Goal: Task Accomplishment & Management: Manage account settings

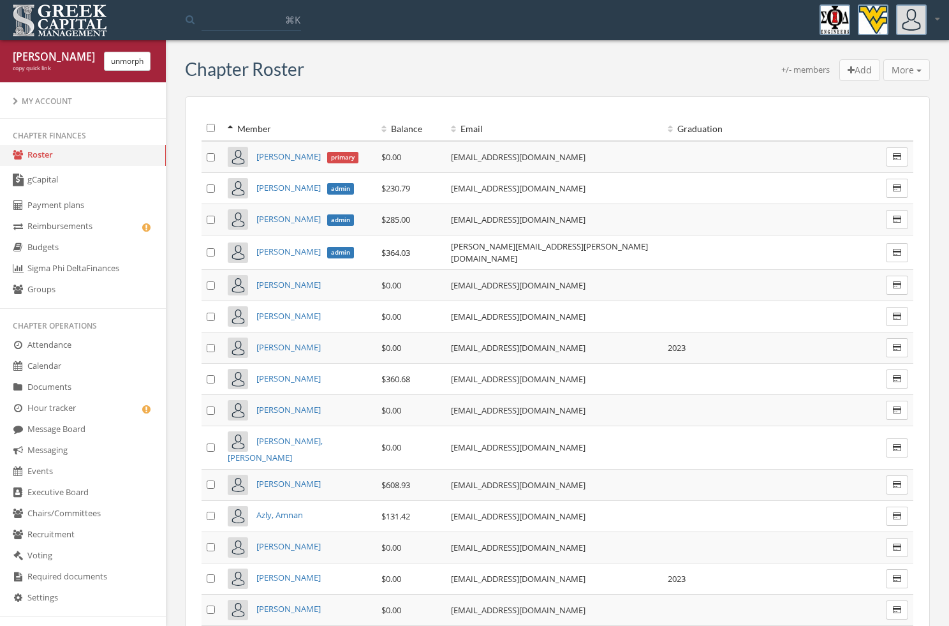
click at [105, 173] on link "gCapital" at bounding box center [83, 180] width 166 height 29
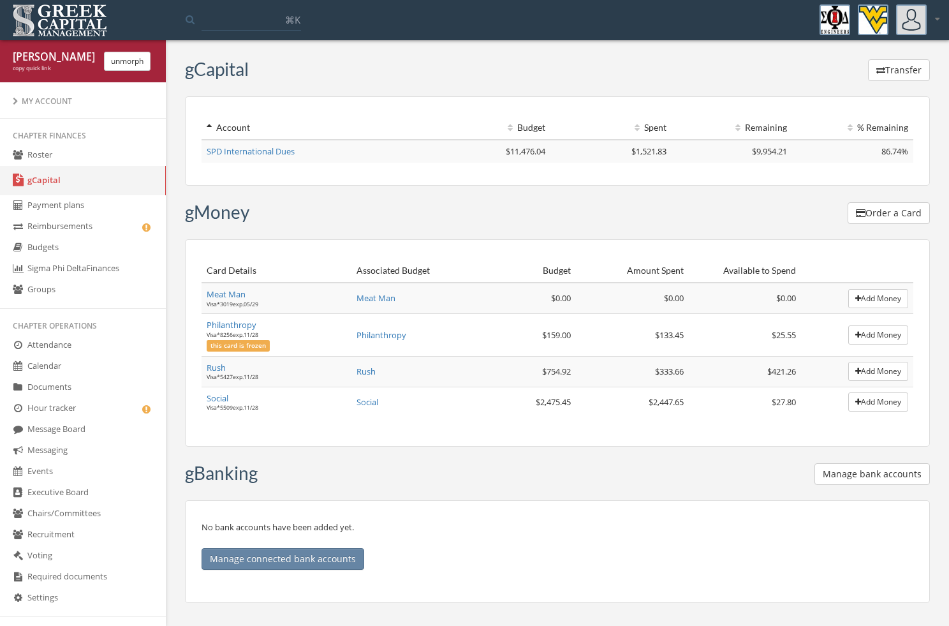
click at [106, 228] on link "Reimbursements" at bounding box center [83, 226] width 166 height 21
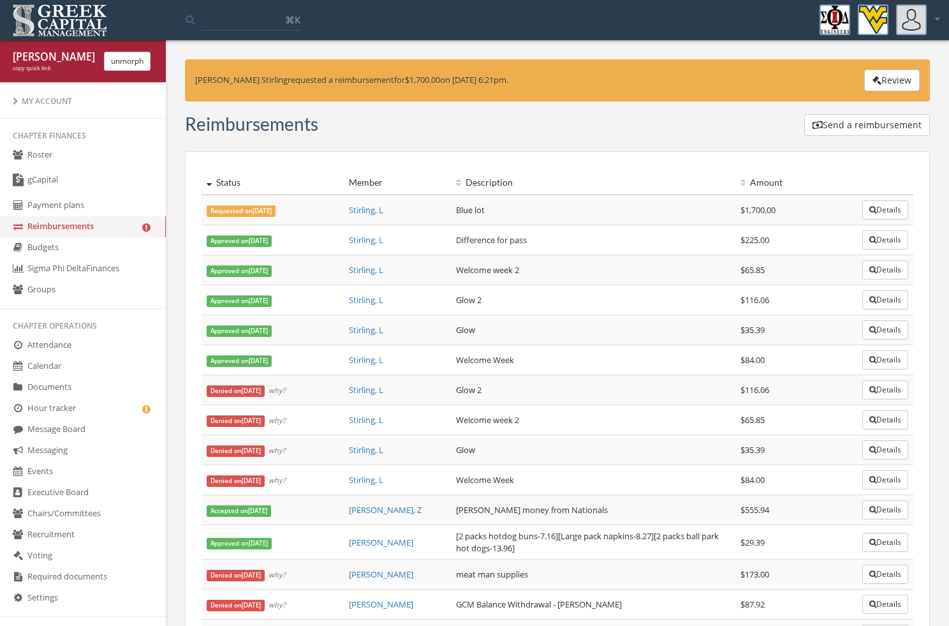
click at [916, 70] on button "Review" at bounding box center [891, 81] width 55 height 22
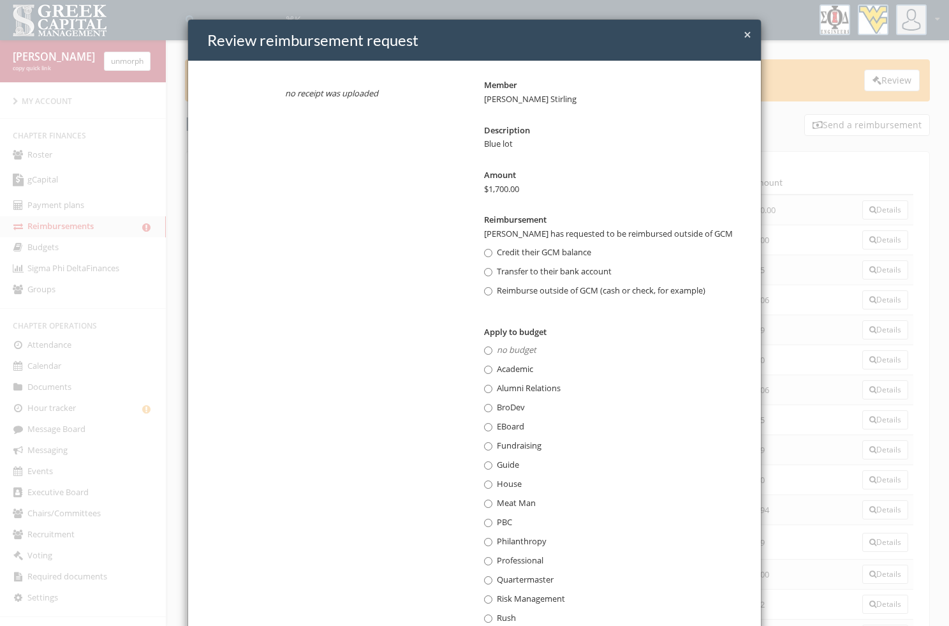
scroll to position [121, 0]
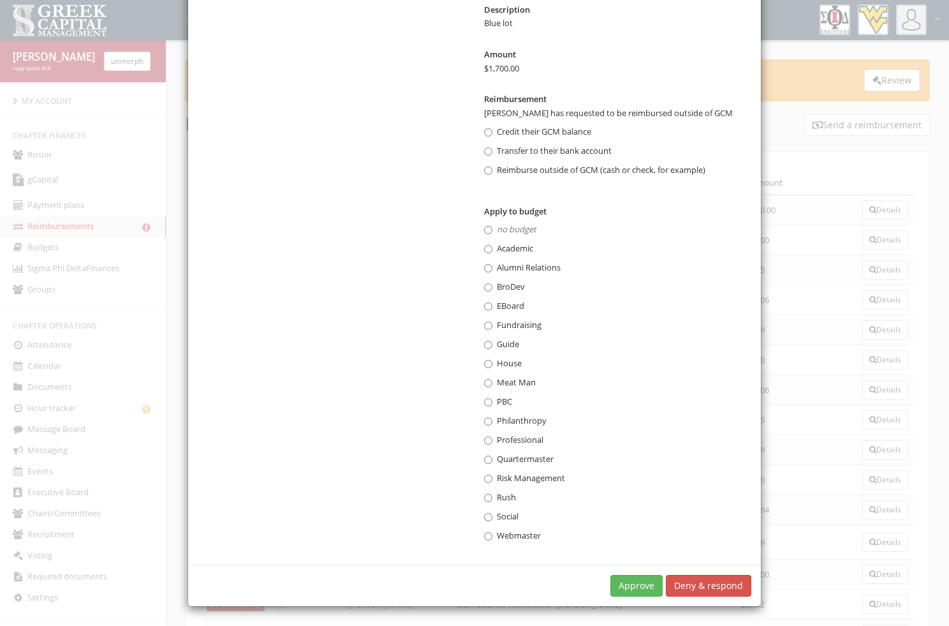
click at [628, 593] on button "Approve" at bounding box center [636, 586] width 52 height 22
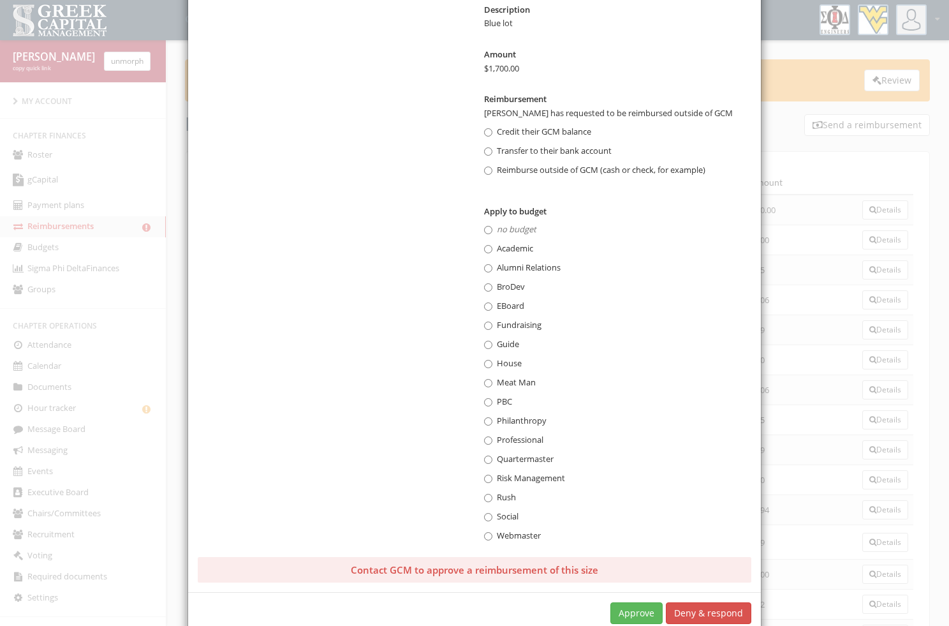
click at [168, 20] on div "× Close Review reimbursement request no receipt was uploaded Member [PERSON_NAM…" at bounding box center [474, 313] width 949 height 626
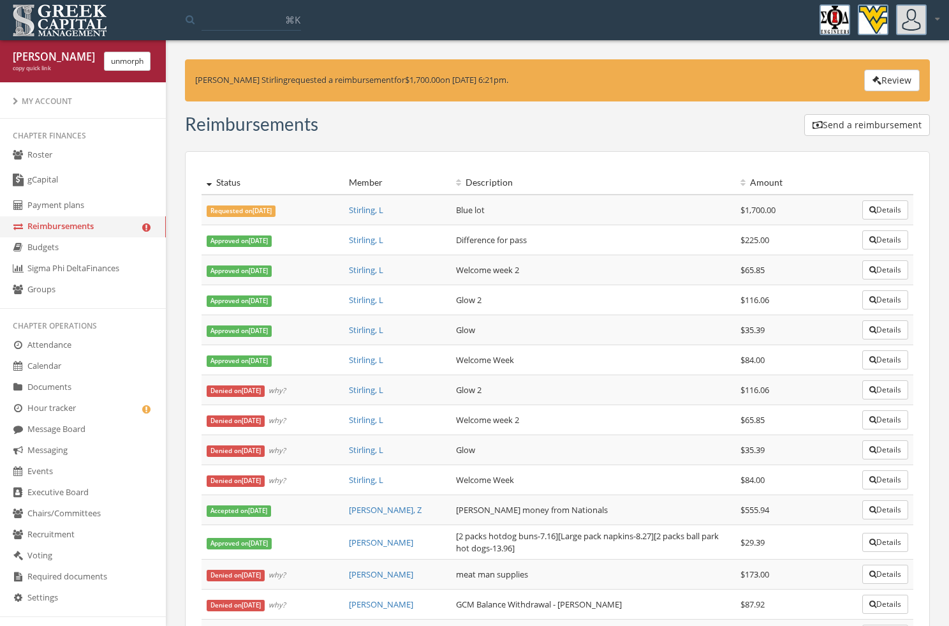
click at [60, 72] on div "[PERSON_NAME] copy quick link unmorph" at bounding box center [83, 61] width 166 height 42
click at [41, 67] on div "copy quick link" at bounding box center [54, 68] width 82 height 8
click at [112, 63] on button "unmorph" at bounding box center [127, 61] width 47 height 19
